Goal: Task Accomplishment & Management: Manage account settings

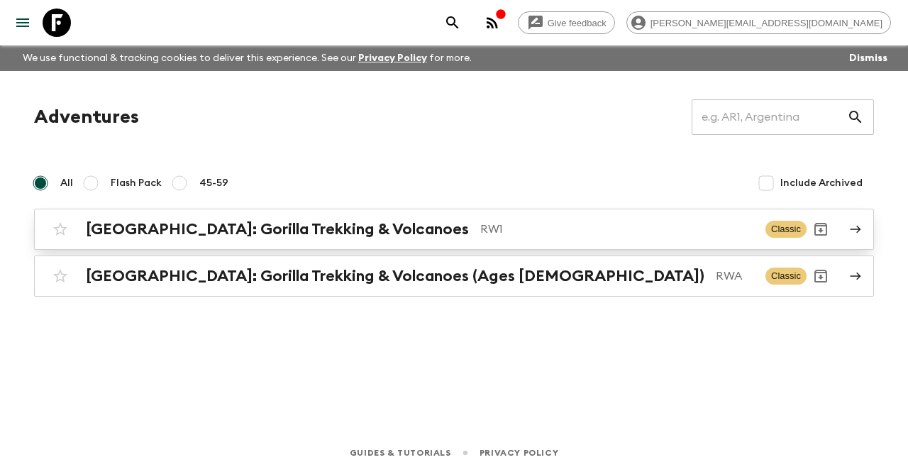
click at [289, 221] on h2 "[GEOGRAPHIC_DATA]: Gorilla Trekking & Volcanoes" at bounding box center [277, 229] width 383 height 18
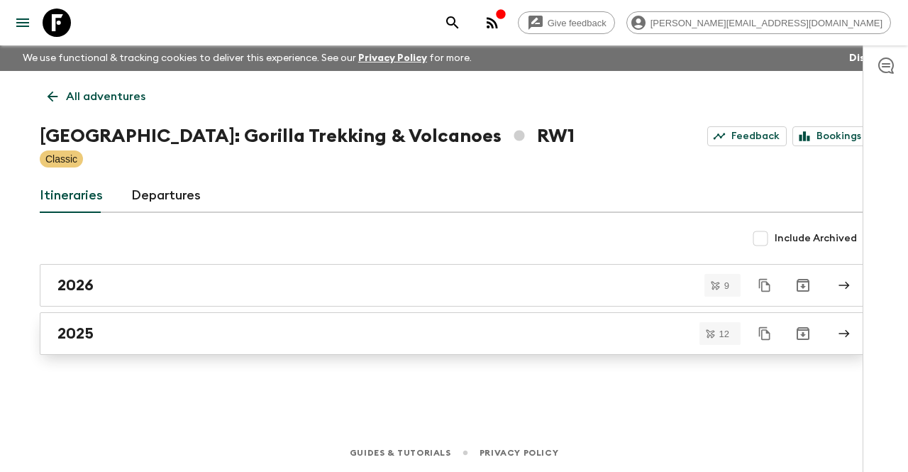
click at [135, 335] on div "2025" at bounding box center [440, 333] width 766 height 18
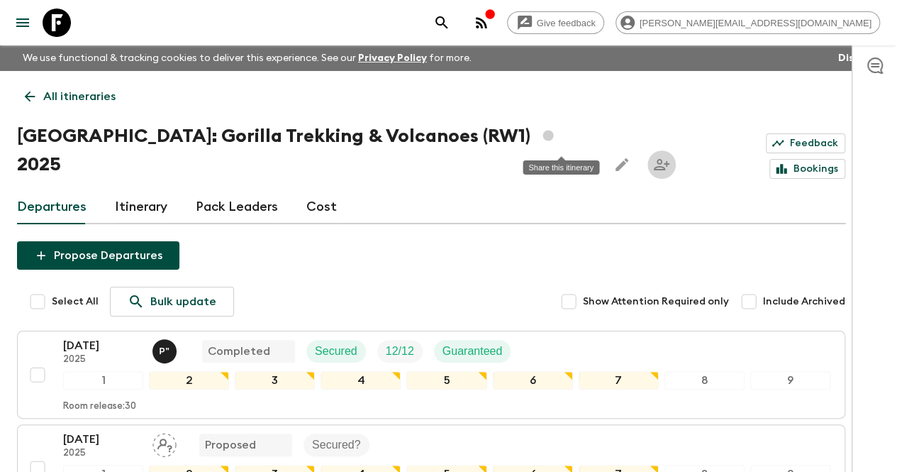
click at [648, 150] on button "Share this itinerary" at bounding box center [662, 164] width 28 height 28
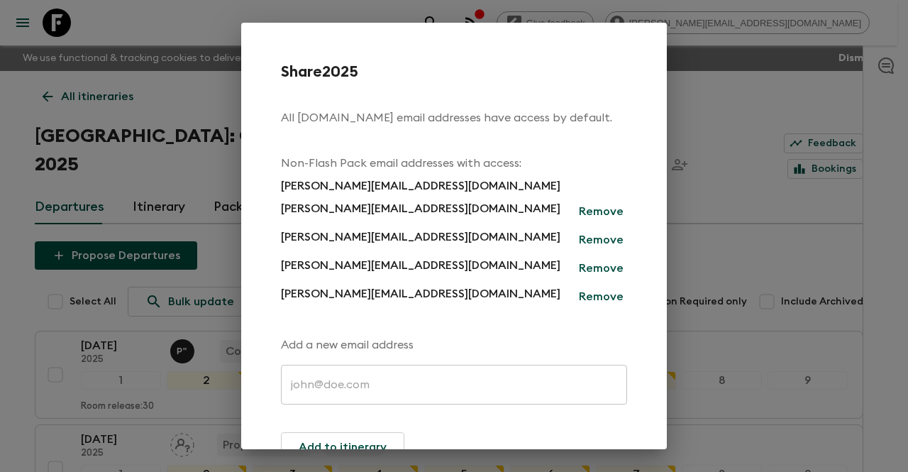
click at [392, 380] on input "text" at bounding box center [454, 385] width 346 height 40
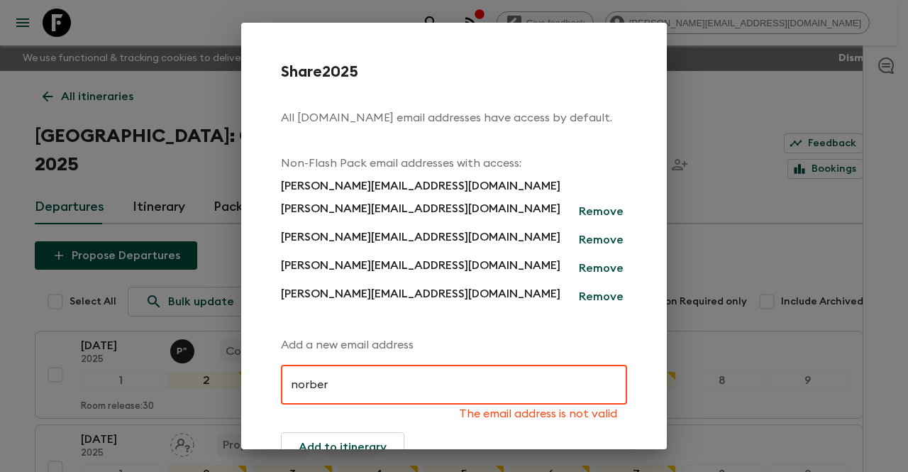
type input "norber"
click at [585, 269] on p "Remove" at bounding box center [601, 268] width 45 height 17
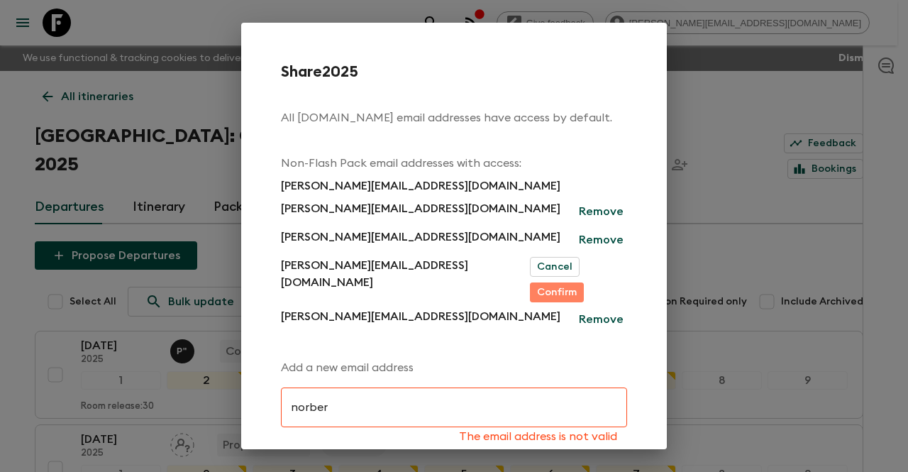
click at [584, 282] on button "Confirm" at bounding box center [557, 292] width 54 height 20
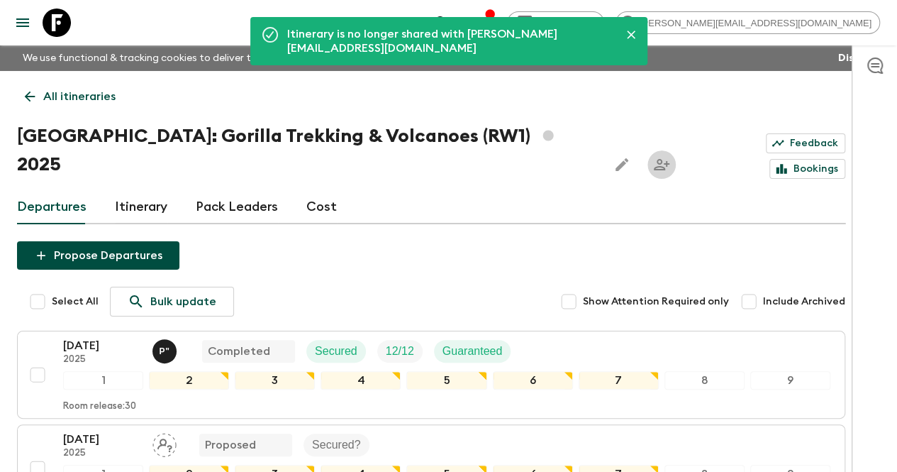
click at [653, 156] on icon "Share this itinerary" at bounding box center [661, 164] width 17 height 17
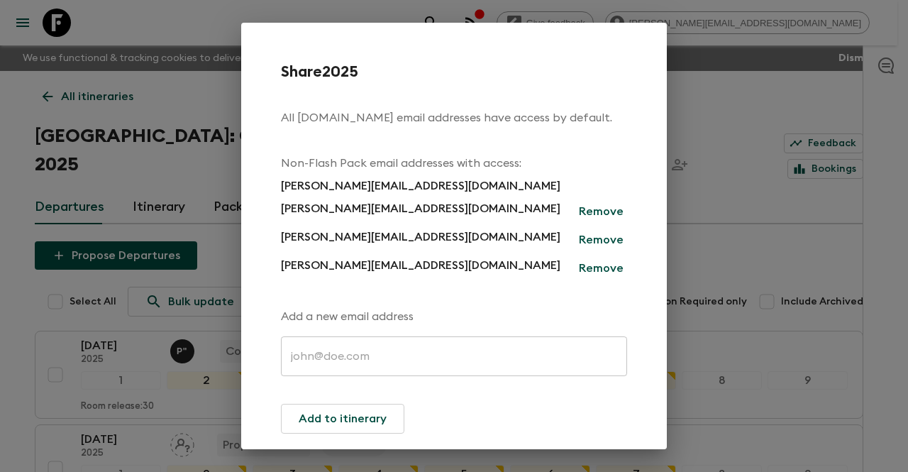
click at [417, 346] on input "text" at bounding box center [454, 356] width 346 height 40
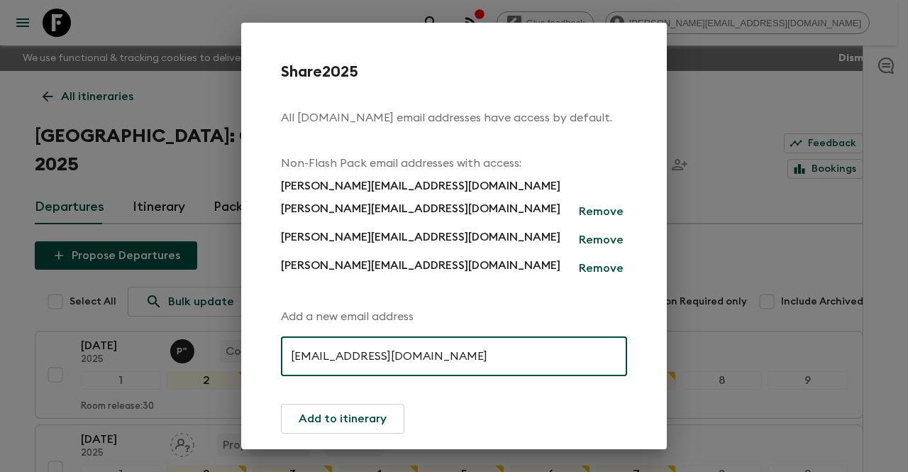
drag, startPoint x: 311, startPoint y: 358, endPoint x: 262, endPoint y: 357, distance: 49.0
click at [262, 357] on div "Share 2025 All [DOMAIN_NAME] email addresses have access by default. Non-Flash …" at bounding box center [454, 236] width 426 height 426
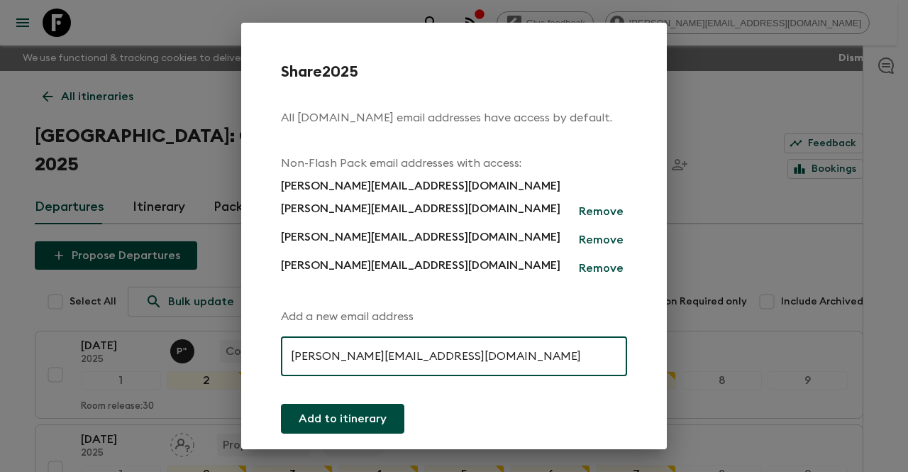
type input "[PERSON_NAME][EMAIL_ADDRESS][DOMAIN_NAME]"
click at [331, 419] on button "Add to itinerary" at bounding box center [342, 419] width 123 height 30
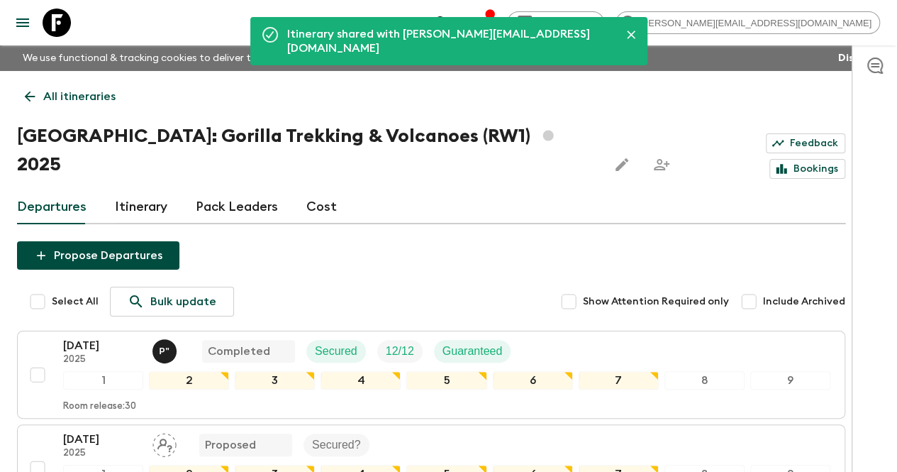
scroll to position [142, 0]
